Goal: Task Accomplishment & Management: Manage account settings

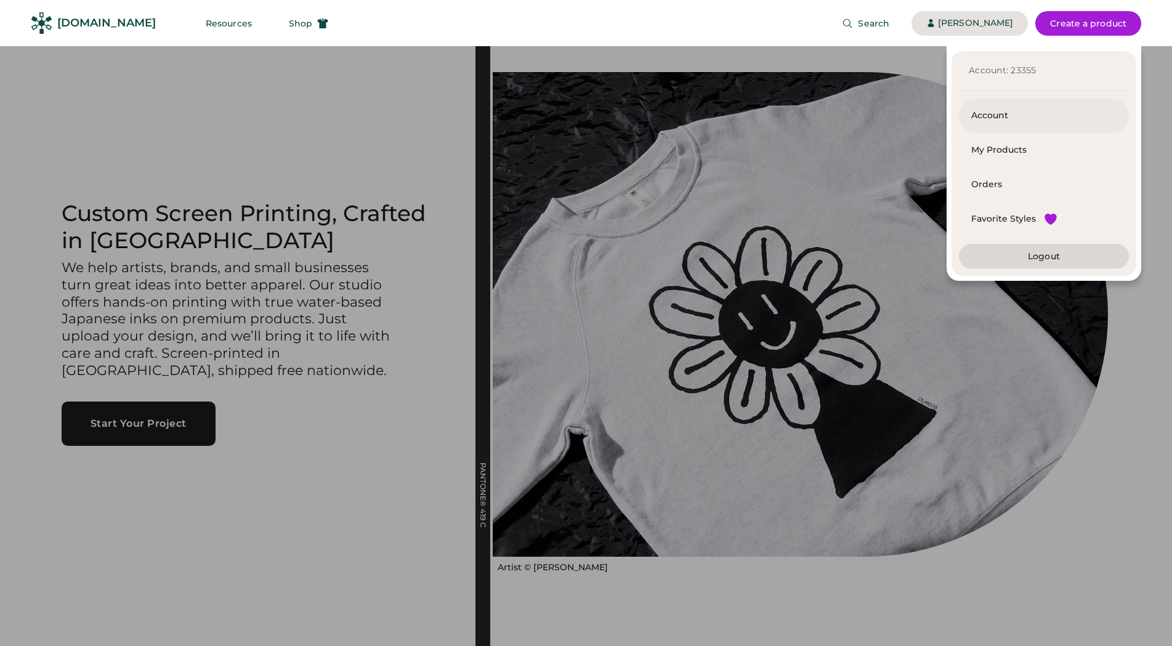
click at [998, 105] on div "Account" at bounding box center [1043, 116] width 145 height 34
click at [990, 182] on div "Orders" at bounding box center [1043, 185] width 145 height 12
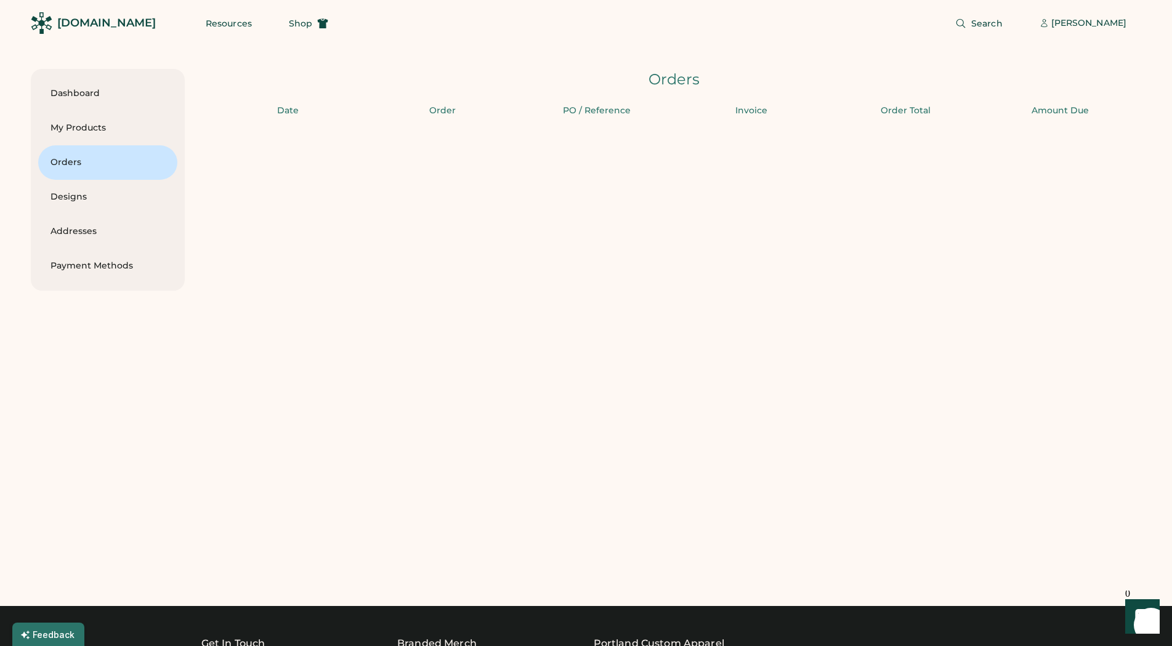
click at [582, 19] on div "Search [PERSON_NAME]" at bounding box center [742, 23] width 798 height 46
click at [83, 126] on div "My Products" at bounding box center [108, 128] width 115 height 12
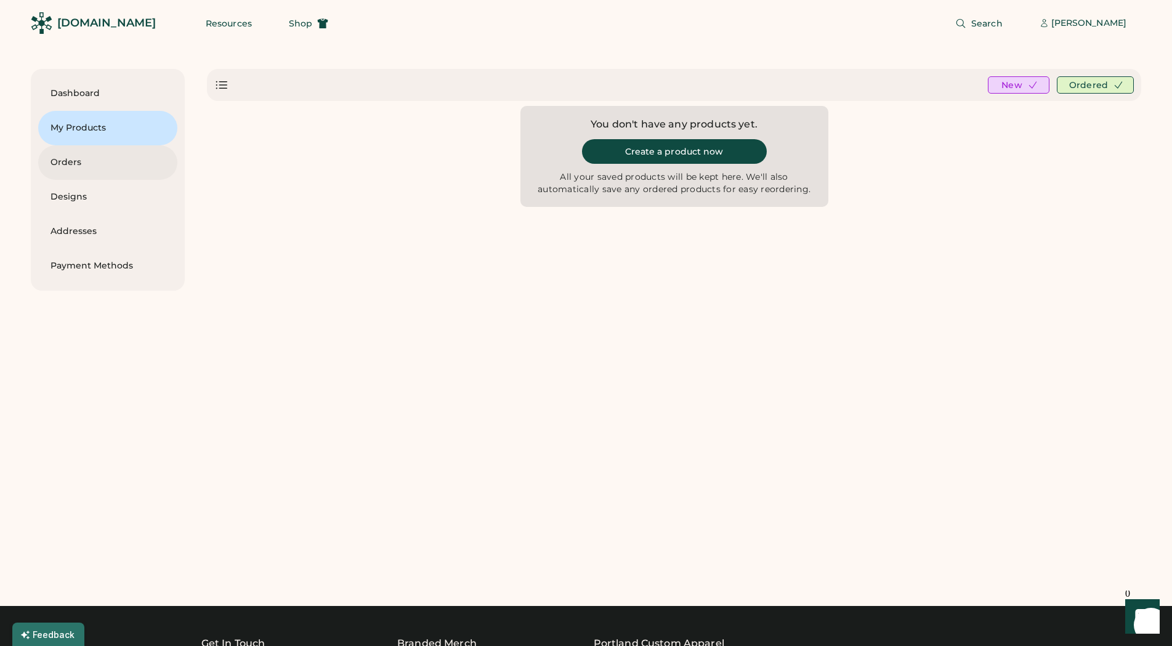
click at [68, 160] on div "Orders" at bounding box center [108, 162] width 115 height 12
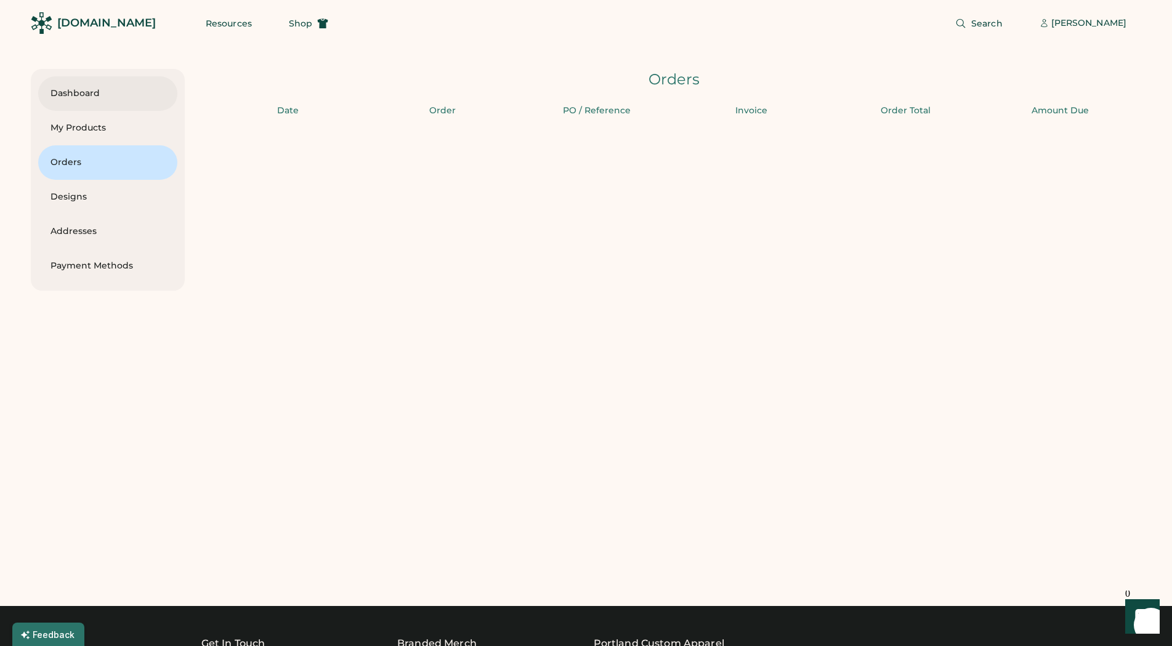
click at [84, 92] on div "Dashboard" at bounding box center [108, 93] width 115 height 12
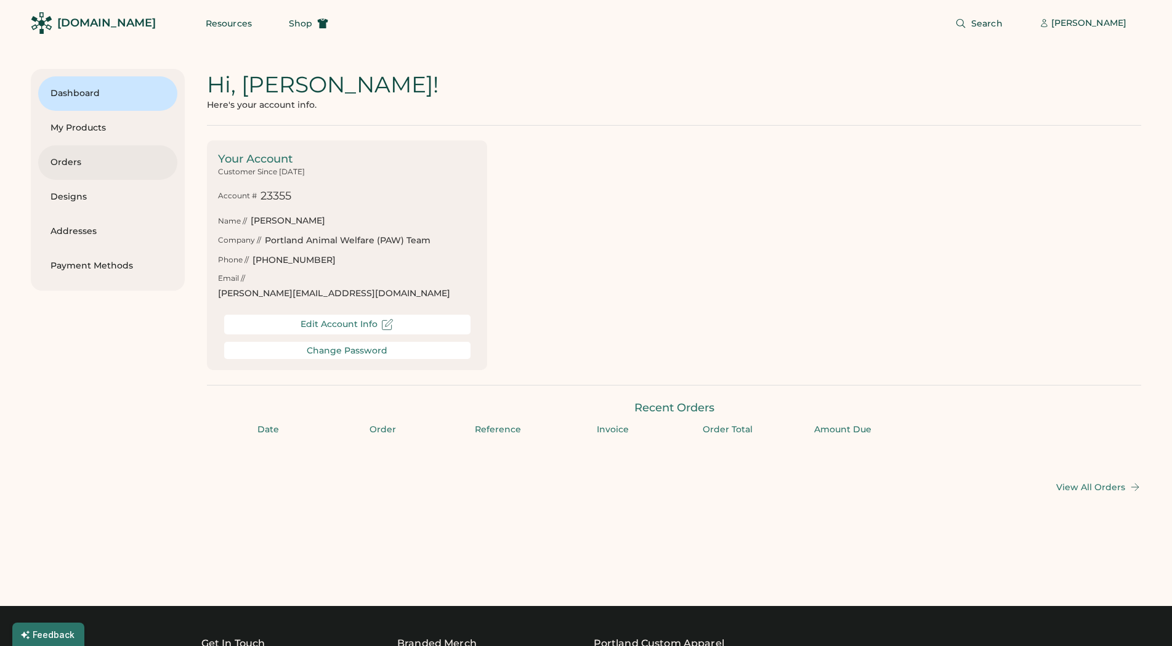
click at [87, 159] on div "Orders" at bounding box center [108, 162] width 115 height 12
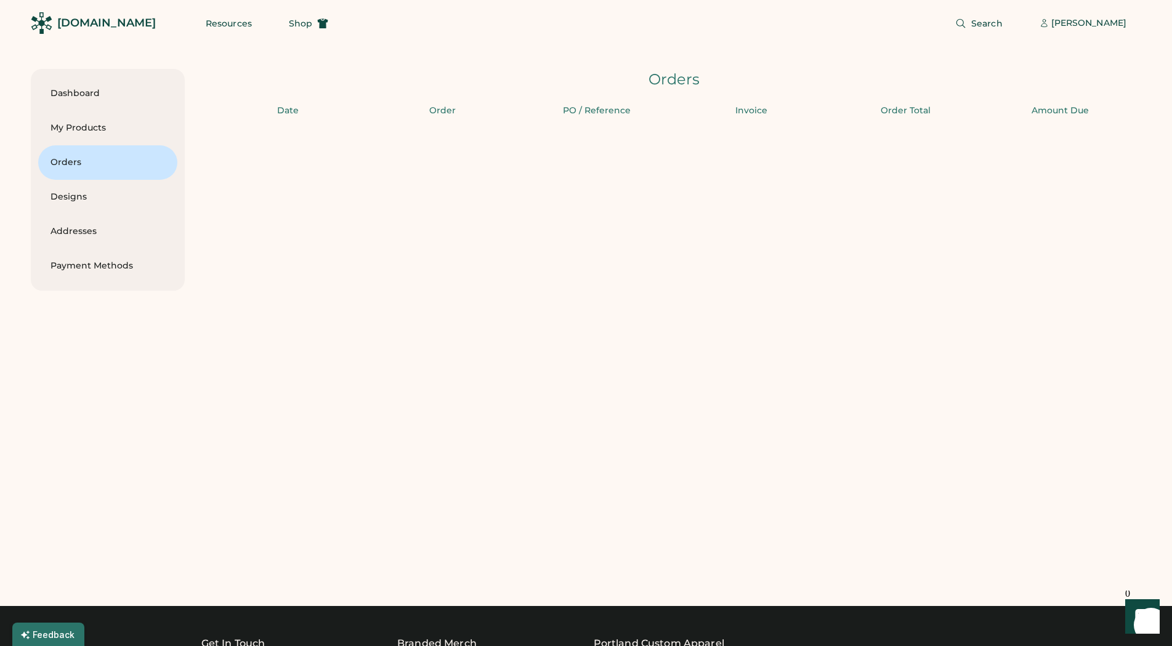
click at [459, 390] on div "Dashboard My Products Orders Designs Addresses Payment Methods Hi, [PERSON_NAME…" at bounding box center [586, 315] width 1111 height 493
click at [67, 189] on div "Designs" at bounding box center [108, 197] width 115 height 34
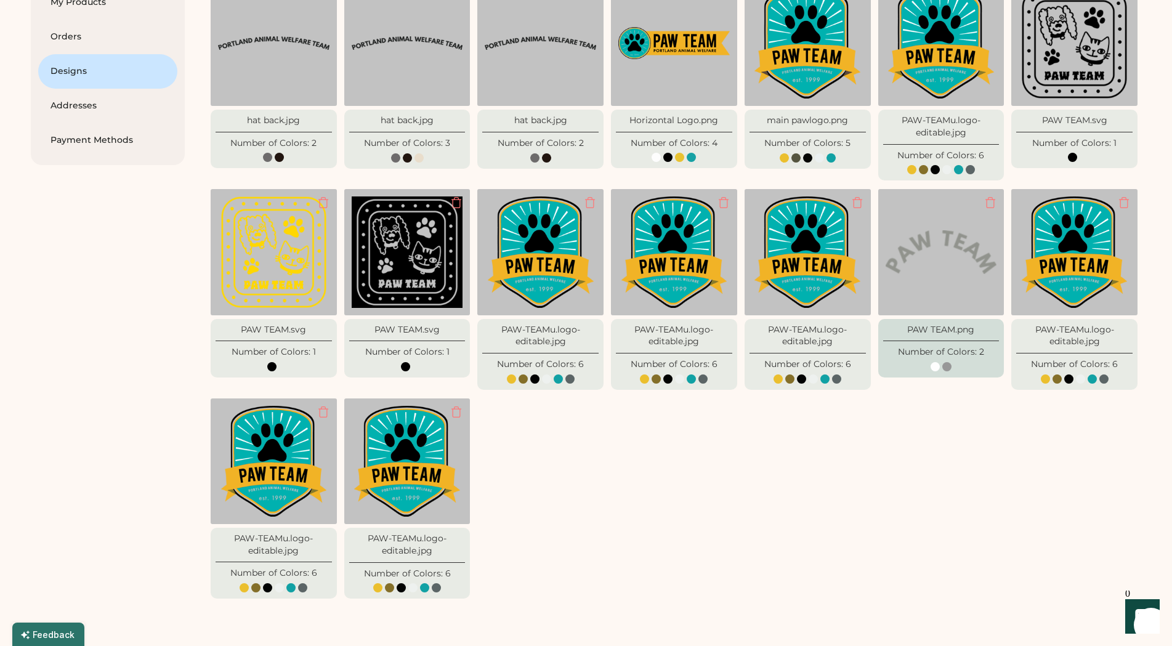
scroll to position [63, 0]
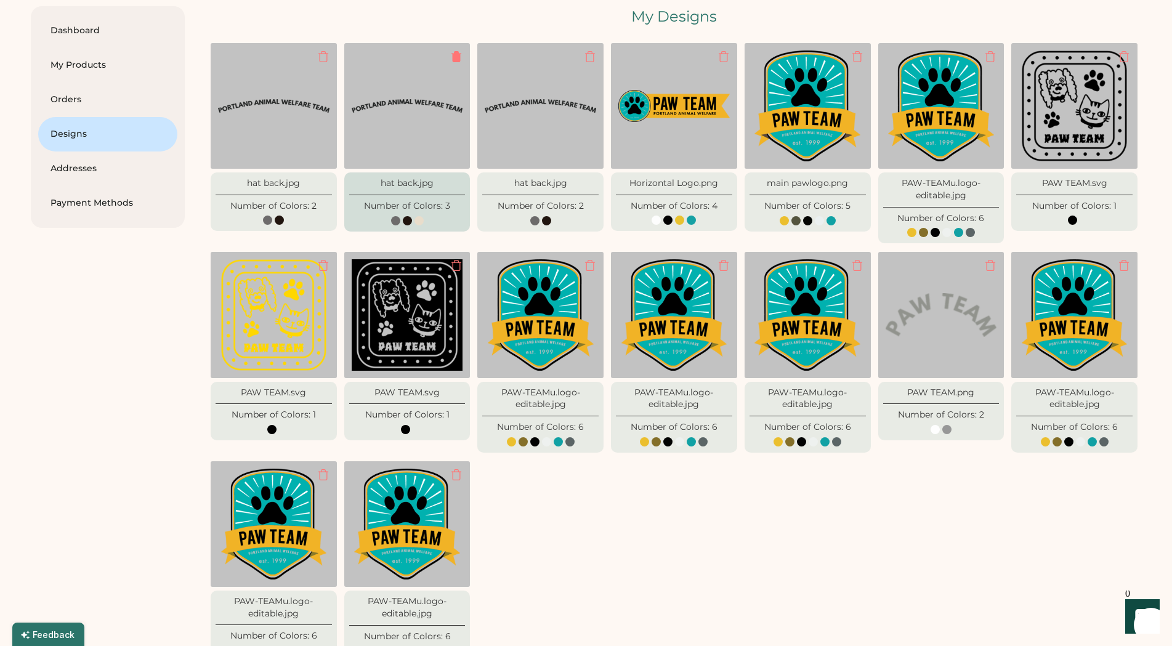
click at [457, 57] on div at bounding box center [456, 57] width 12 height 12
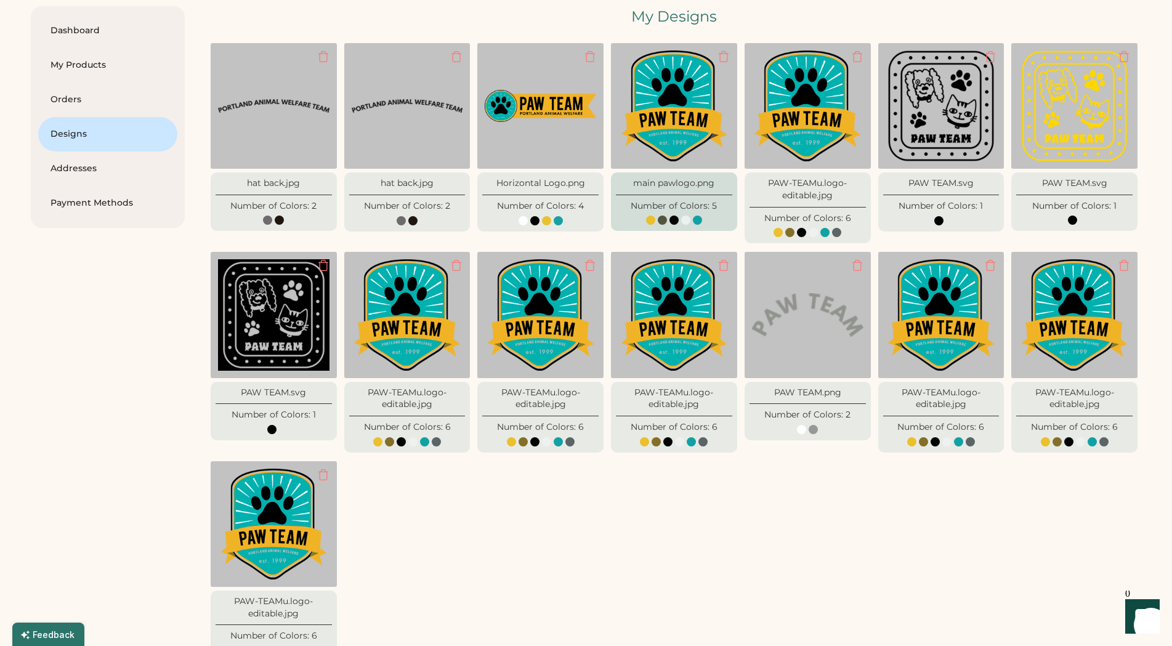
click at [721, 50] on div at bounding box center [674, 106] width 126 height 126
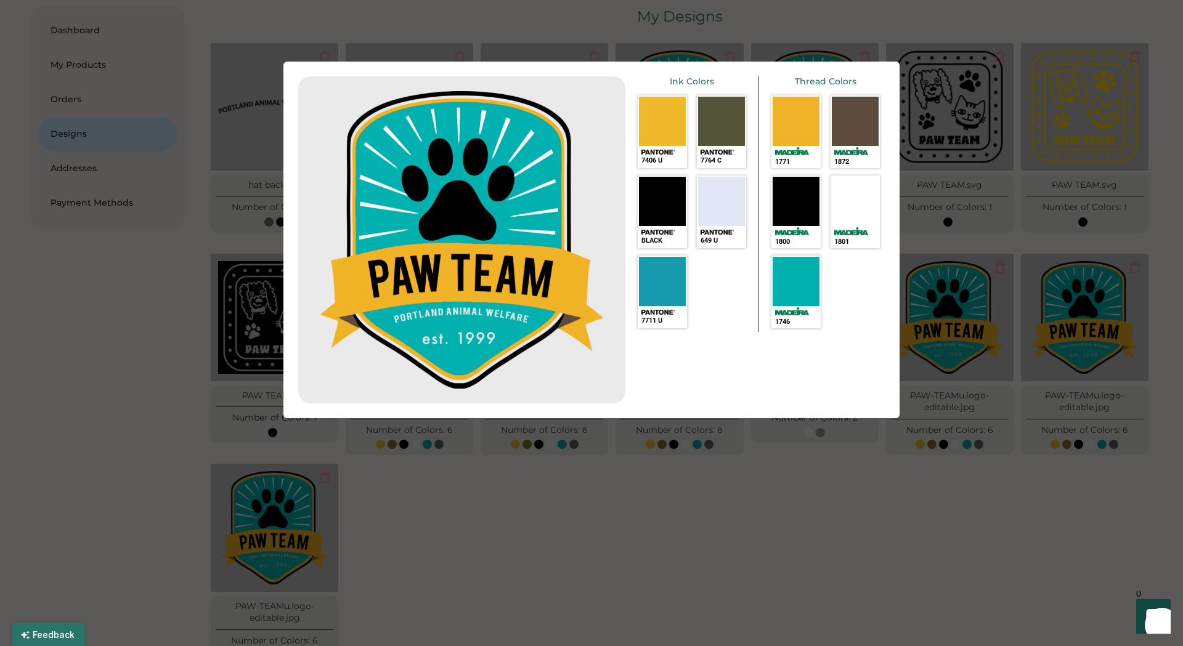
click at [850, 604] on div at bounding box center [591, 323] width 1183 height 646
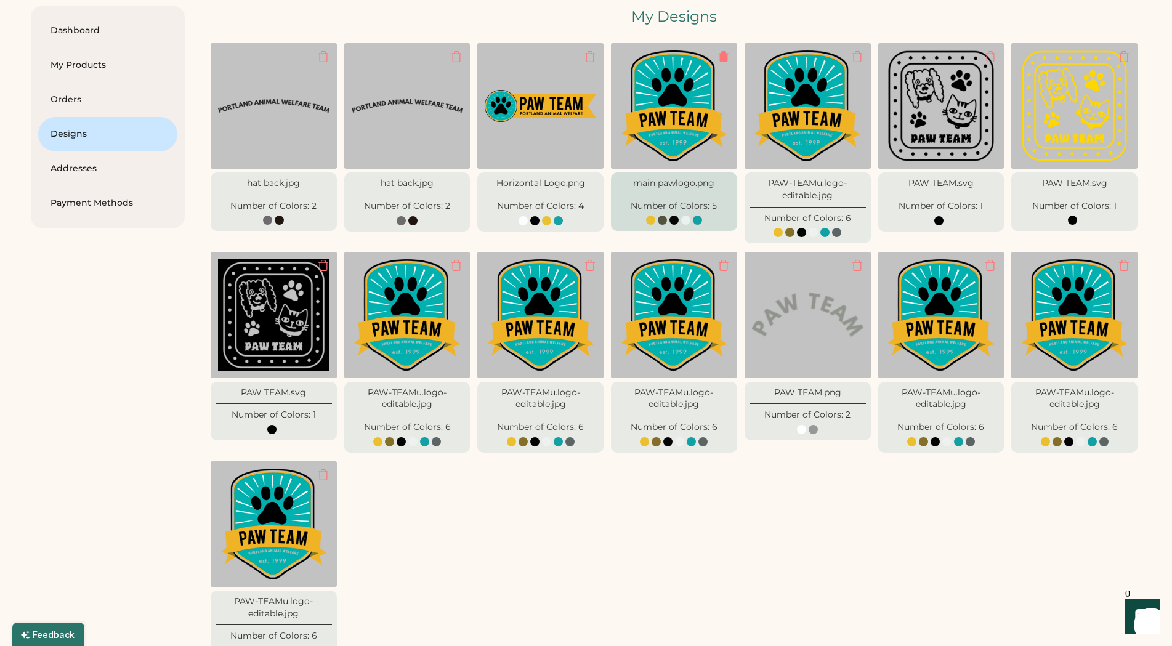
click at [725, 57] on div at bounding box center [724, 57] width 12 height 12
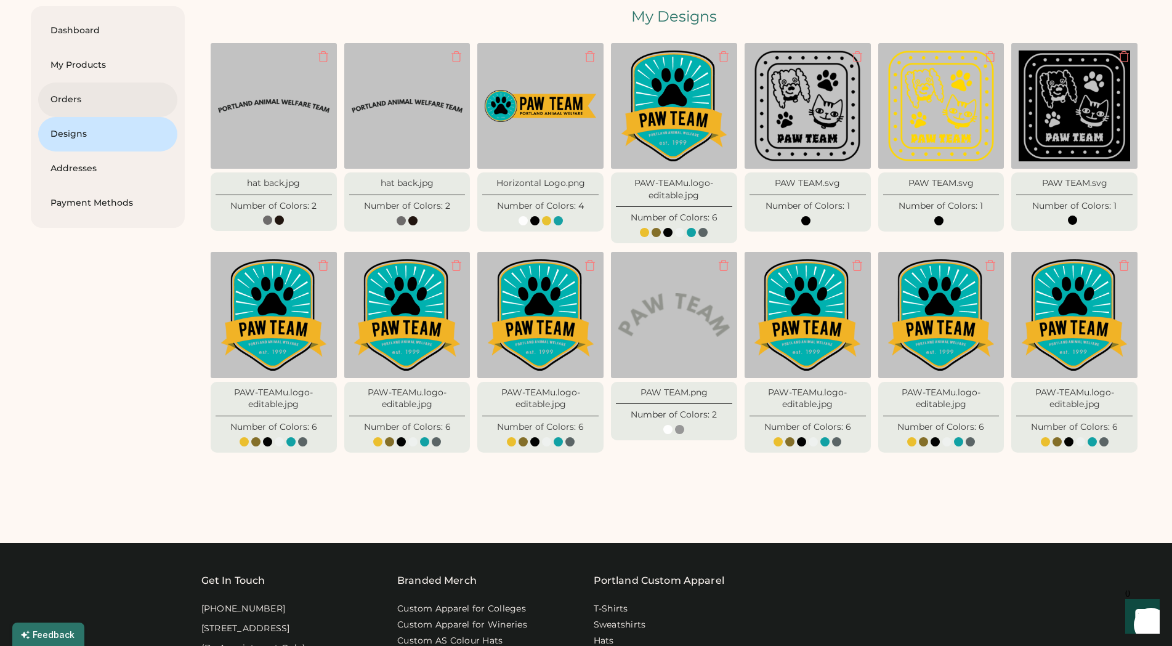
click at [65, 96] on div "Orders" at bounding box center [108, 100] width 115 height 12
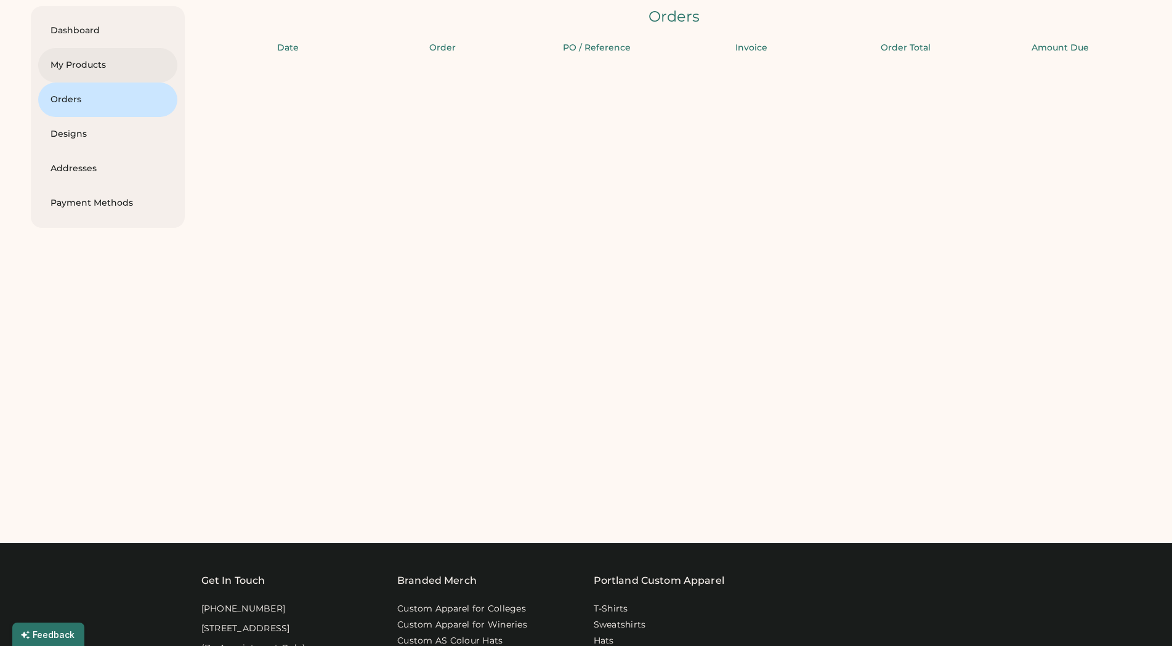
click at [81, 57] on div "My Products" at bounding box center [108, 65] width 115 height 34
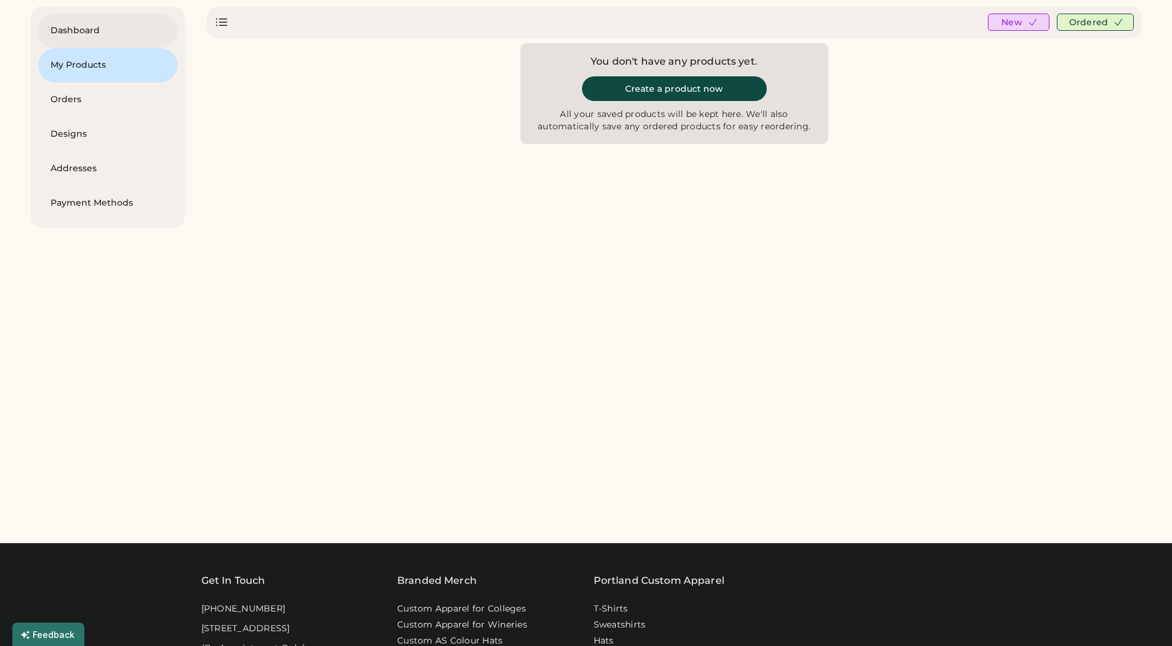
click at [105, 30] on div "Dashboard" at bounding box center [108, 31] width 115 height 12
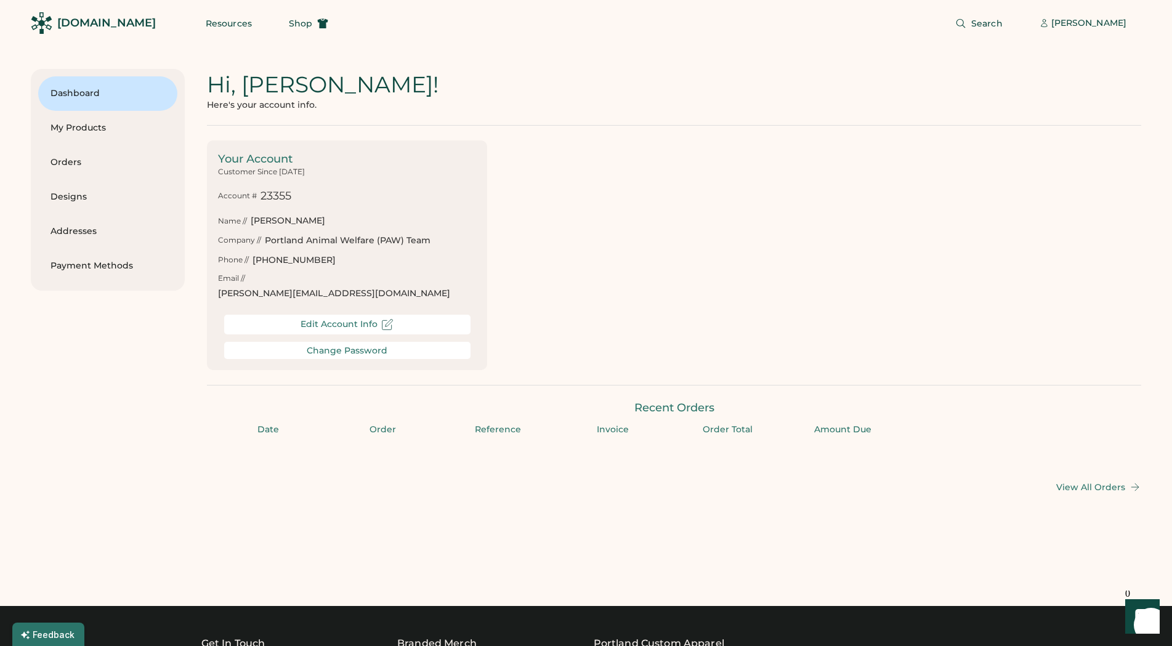
click at [161, 511] on div "Dashboard My Products Orders Designs Addresses Payment Methods Hi, [PERSON_NAME…" at bounding box center [586, 315] width 1111 height 493
click at [371, 424] on div "Order" at bounding box center [384, 430] width 108 height 12
click at [377, 424] on div "Order" at bounding box center [384, 430] width 108 height 12
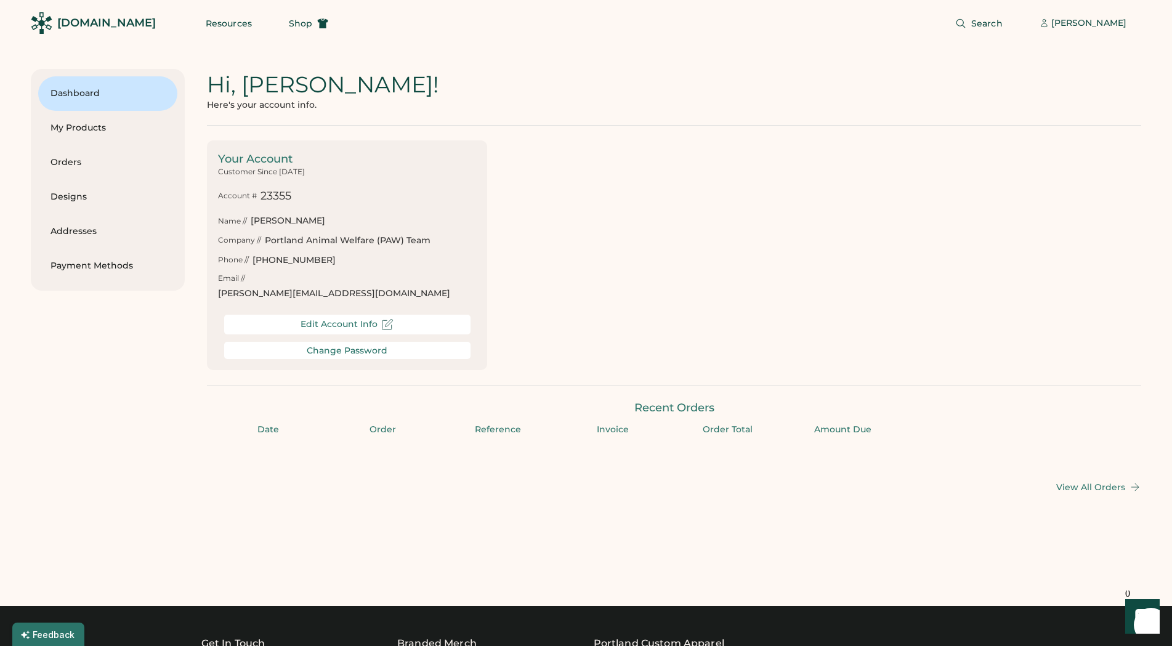
click at [323, 424] on div "Date Order Reference Invoice Order Total Amount Due" at bounding box center [674, 430] width 934 height 12
click at [535, 136] on div "Hi, [PERSON_NAME]! Here's your account info. Your Account Customer Since [DATE]…" at bounding box center [674, 281] width 934 height 424
click at [81, 131] on div "My Products" at bounding box center [108, 128] width 115 height 12
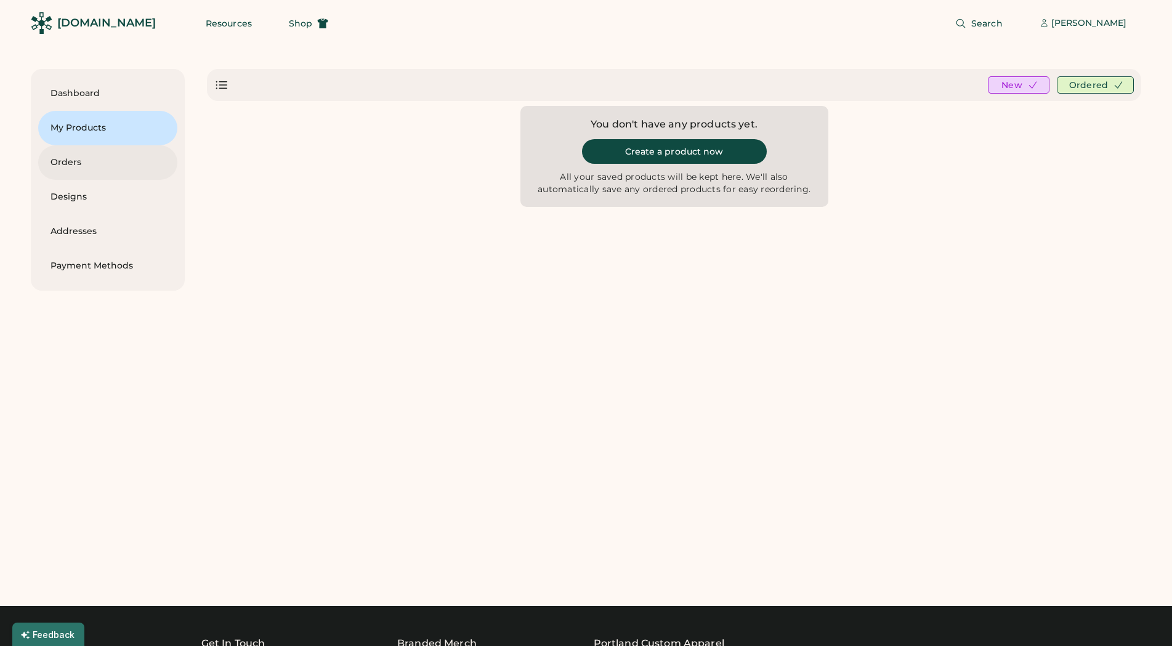
click at [67, 163] on div "Orders" at bounding box center [108, 162] width 115 height 12
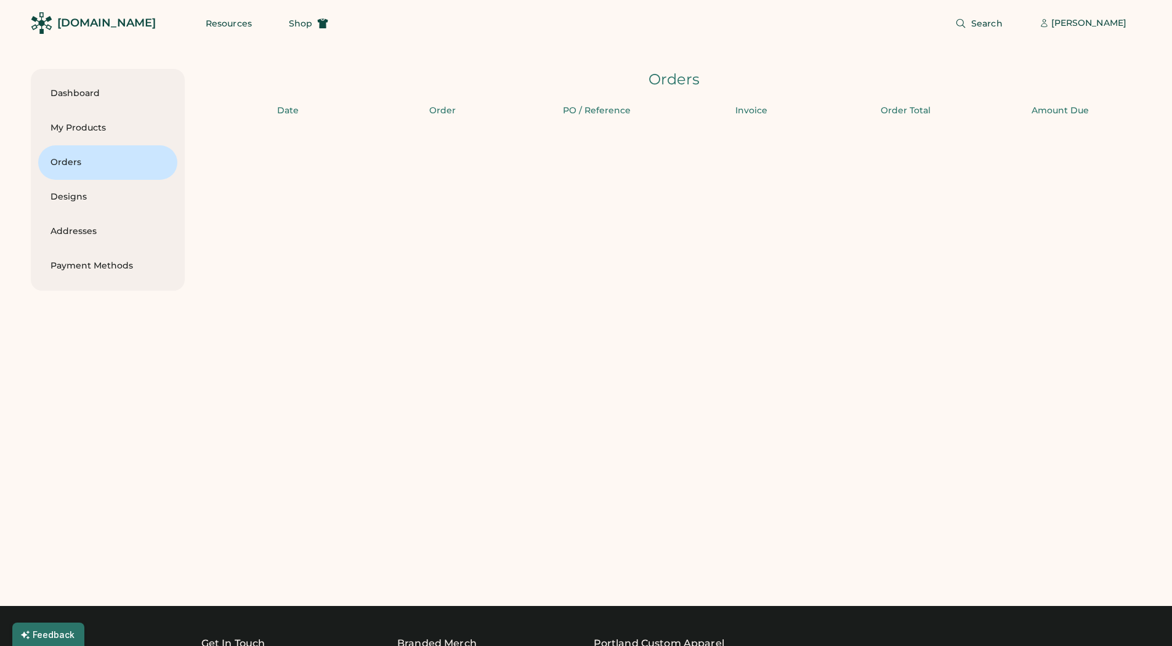
click at [520, 168] on div "Dashboard My Products Orders Designs Addresses Payment Methods Hi, [PERSON_NAME…" at bounding box center [586, 180] width 1111 height 222
click at [438, 113] on div "Order" at bounding box center [442, 111] width 147 height 12
click at [534, 190] on div "Dashboard My Products Orders Designs Addresses Payment Methods Hi, [PERSON_NAME…" at bounding box center [586, 180] width 1111 height 222
click at [1101, 26] on div "[PERSON_NAME]" at bounding box center [1088, 23] width 75 height 12
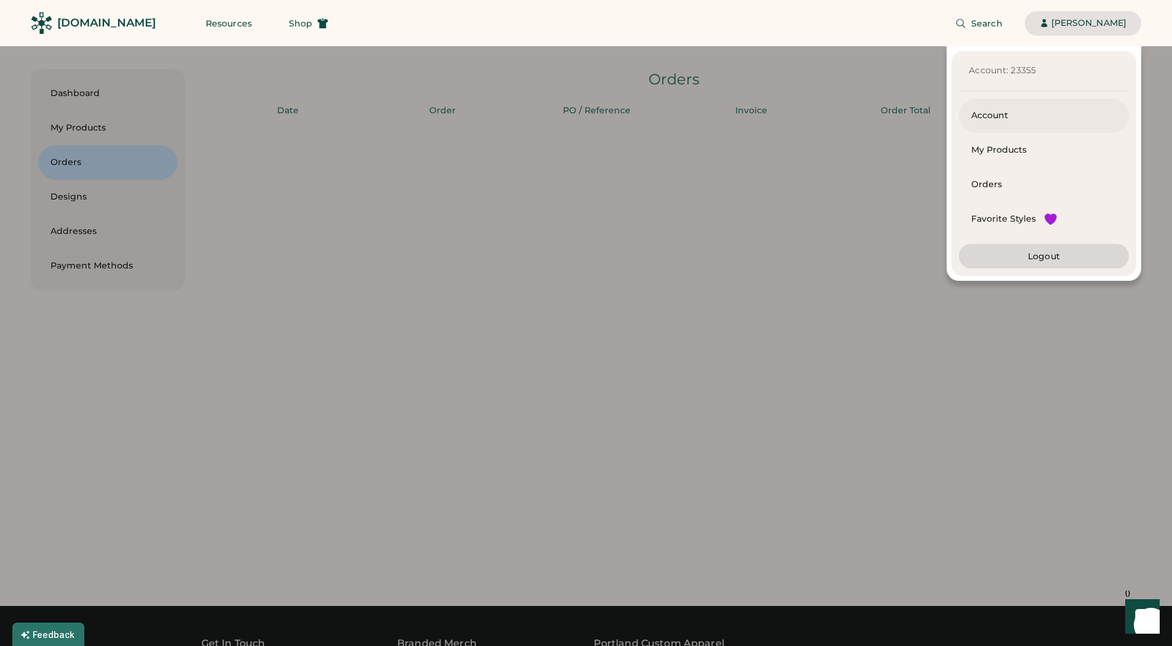
click at [997, 111] on div "Account" at bounding box center [1043, 116] width 145 height 12
